Goal: Check status: Check status

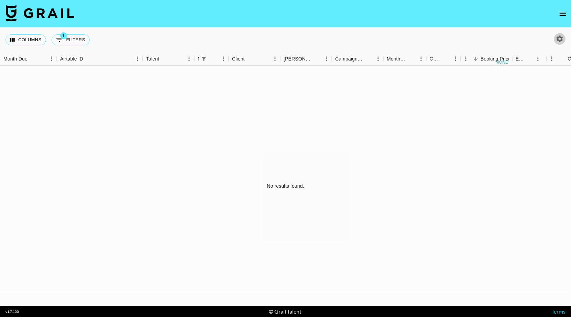
click at [560, 42] on icon "button" at bounding box center [560, 39] width 8 height 8
select select "[DATE]"
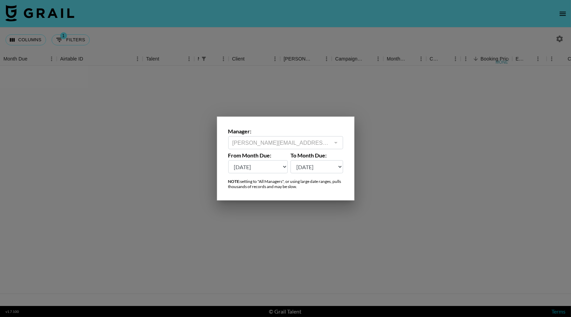
click at [315, 113] on div at bounding box center [285, 158] width 571 height 317
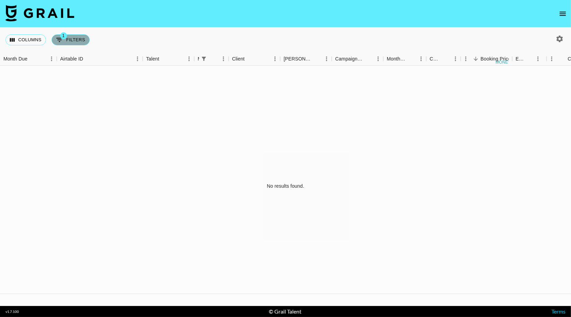
click at [79, 44] on button "1 Filters" at bounding box center [71, 39] width 38 height 11
select select "managerIds"
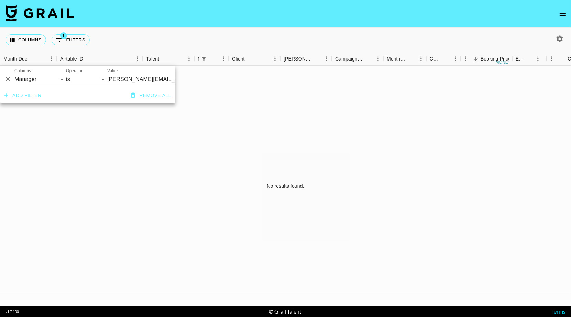
click at [138, 97] on button "Remove all" at bounding box center [151, 95] width 46 height 13
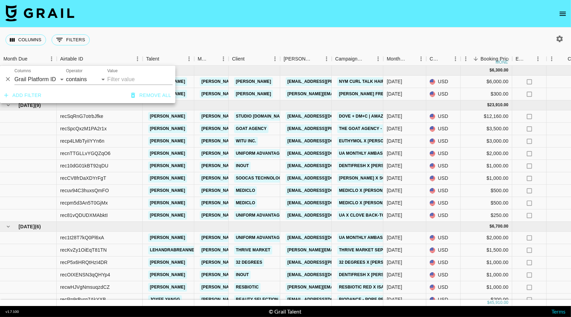
click at [295, 31] on div "Columns 0 Filters + Booking" at bounding box center [285, 40] width 571 height 25
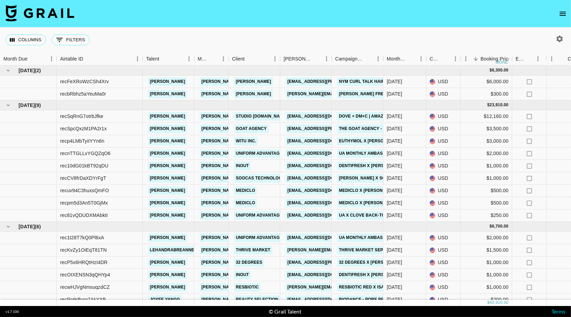
click at [562, 43] on icon "button" at bounding box center [560, 39] width 8 height 8
select select "[DATE]"
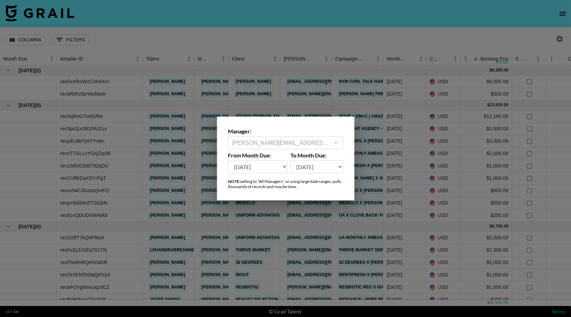
click at [282, 51] on div at bounding box center [285, 158] width 571 height 317
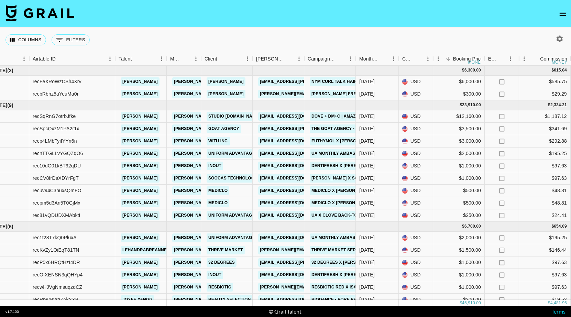
scroll to position [0, 28]
click at [64, 38] on icon "Show filters" at bounding box center [59, 40] width 8 height 8
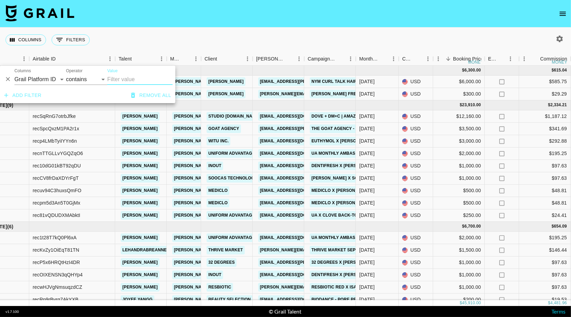
click at [198, 33] on div "Columns 0 Filters + Booking" at bounding box center [285, 40] width 571 height 25
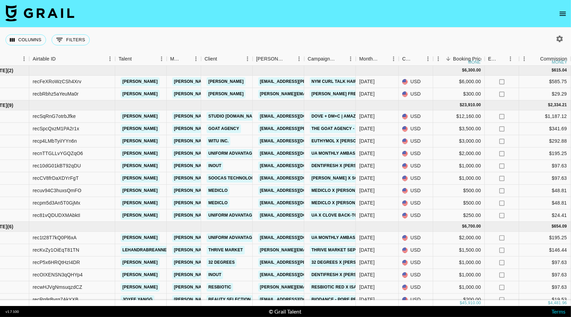
click at [12, 12] on img at bounding box center [40, 13] width 69 height 17
